Goal: Information Seeking & Learning: Find specific fact

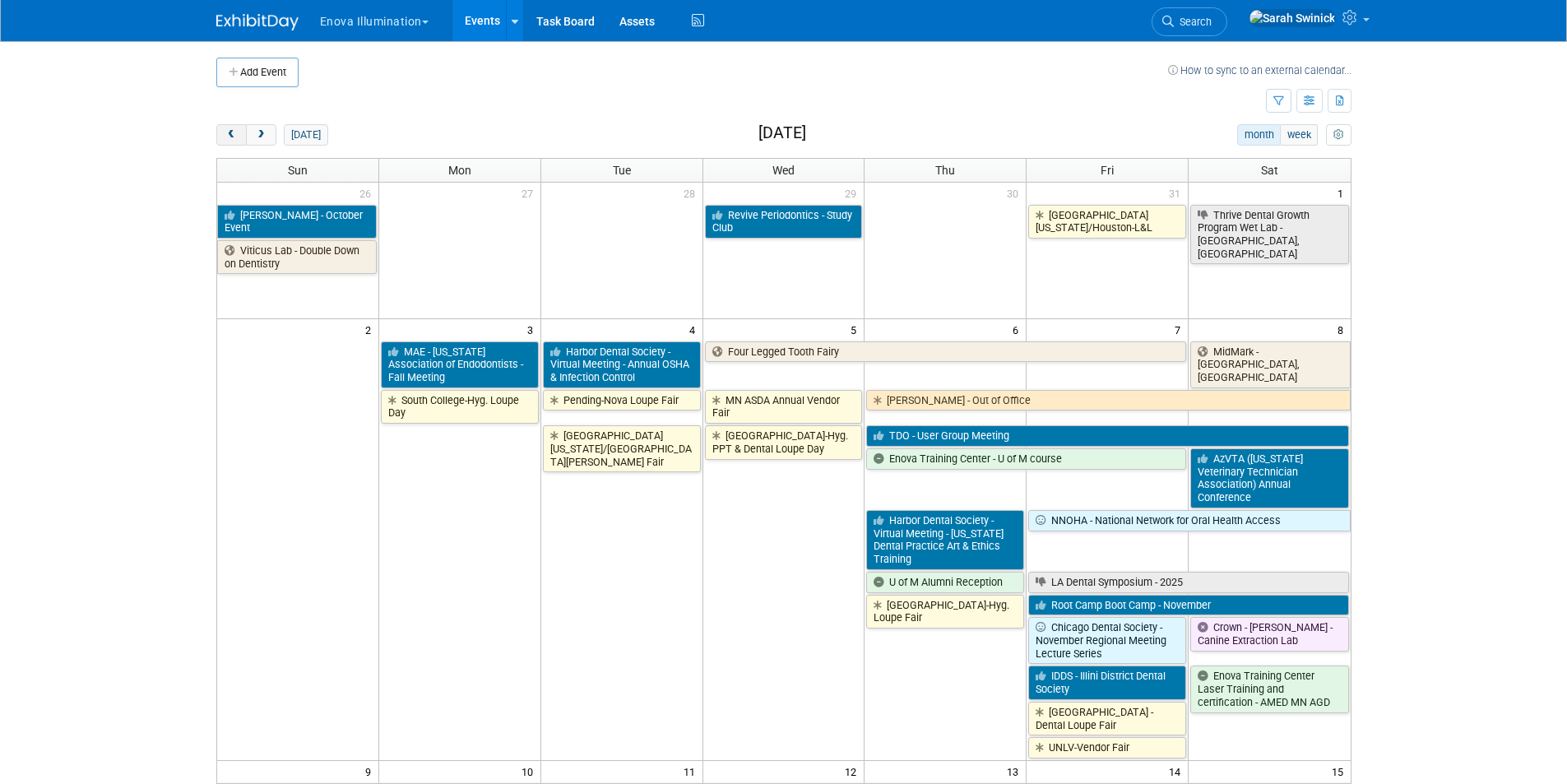
click at [238, 145] on button "prev" at bounding box center [232, 135] width 31 height 21
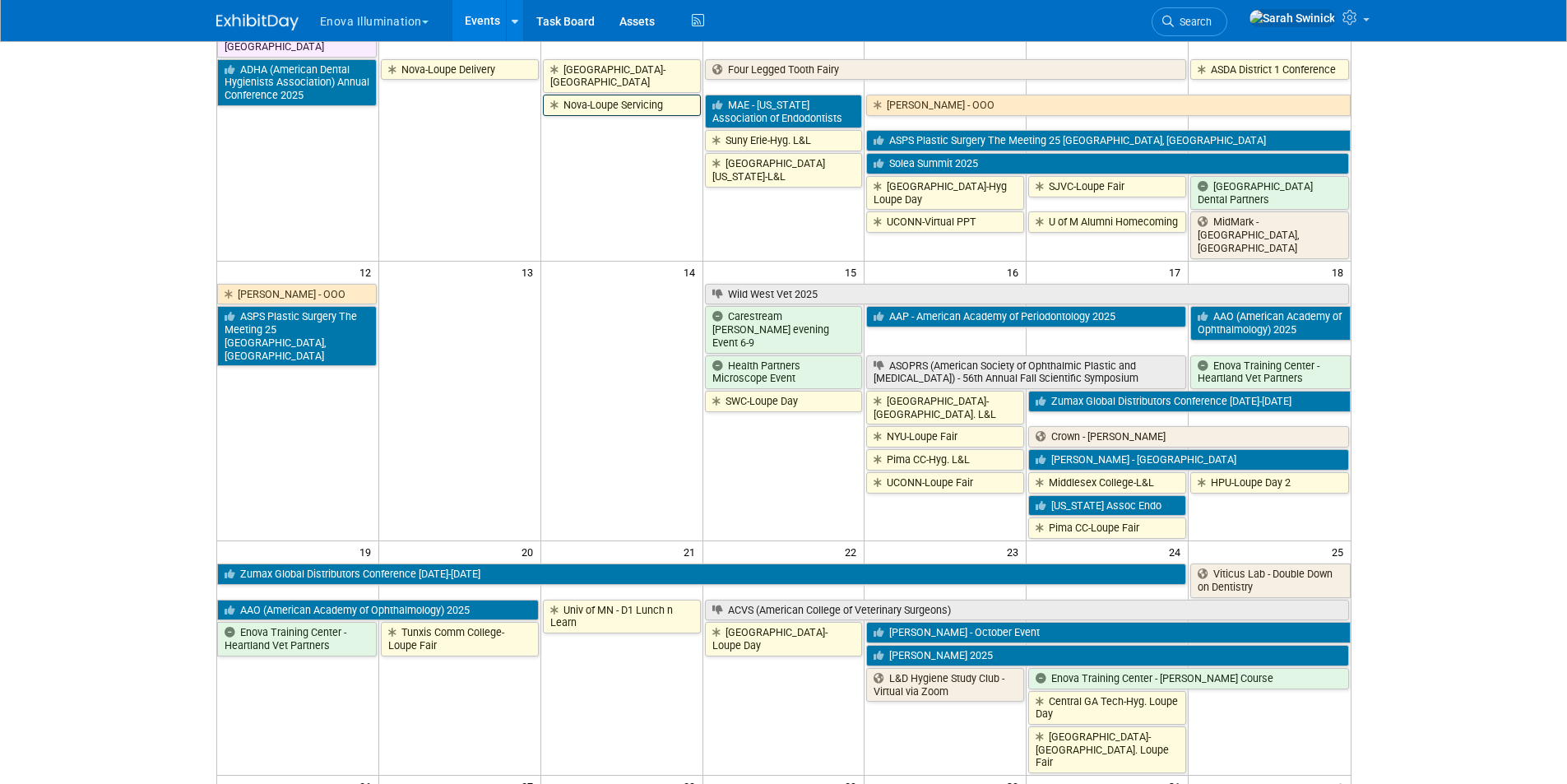
scroll to position [575, 0]
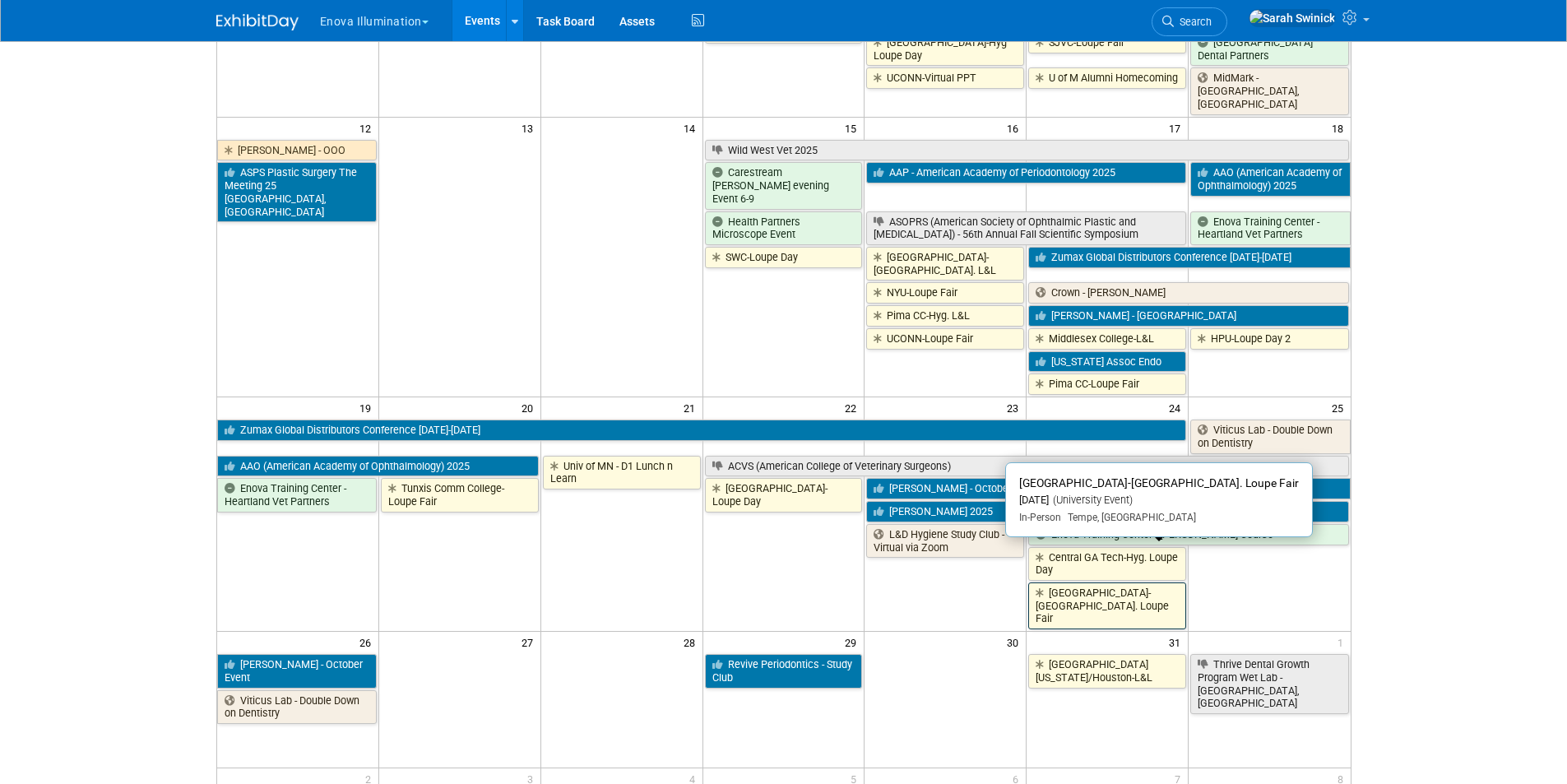
click at [1096, 582] on link "[GEOGRAPHIC_DATA]-[GEOGRAPHIC_DATA]. Loupe Fair" at bounding box center [1107, 605] width 158 height 47
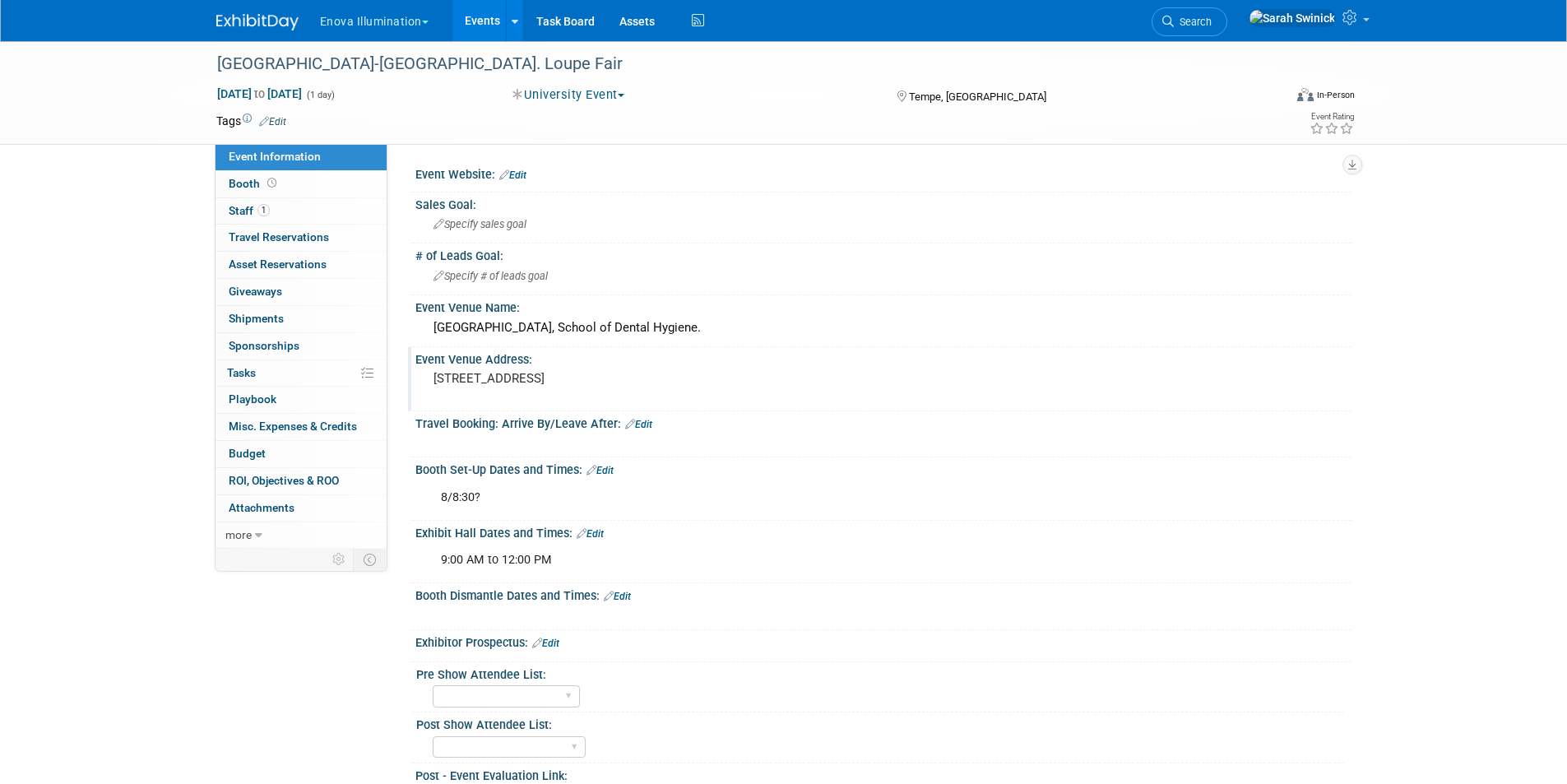
drag, startPoint x: 553, startPoint y: 391, endPoint x: 425, endPoint y: 372, distance: 129.4
click at [425, 372] on div "[STREET_ADDRESS]" at bounding box center [610, 386] width 390 height 39
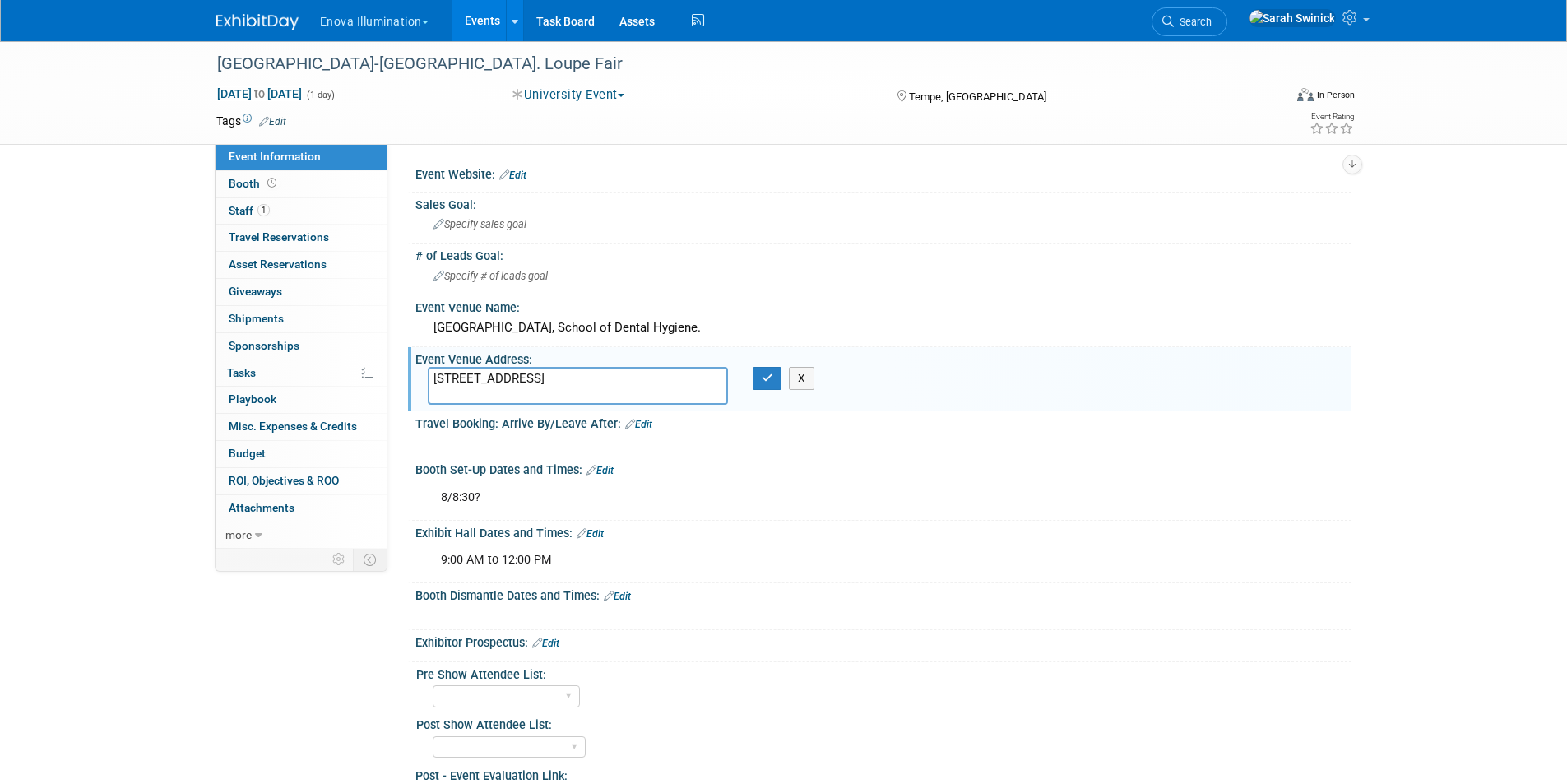
click at [566, 408] on div "Event Venue Address: [STREET_ADDRESS] [STREET_ADDRESS] X" at bounding box center [879, 379] width 944 height 63
drag, startPoint x: 564, startPoint y: 401, endPoint x: 402, endPoint y: 370, distance: 164.9
click at [402, 370] on div "Event Website: Edit Sales Goal: Specify sales goal # of Leads Goal: Specify # o…" at bounding box center [869, 346] width 964 height 404
